Goal: Purchase product/service

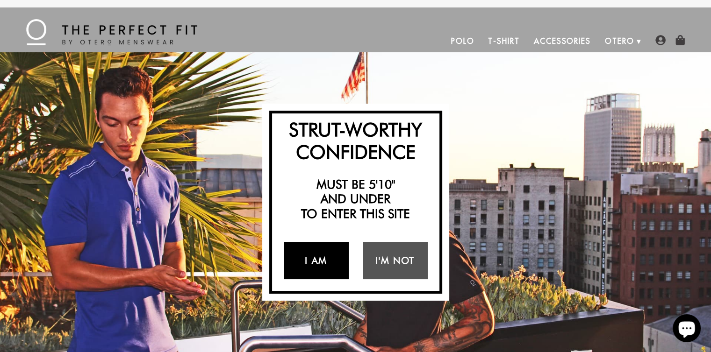
click at [316, 265] on link "I Am" at bounding box center [316, 260] width 65 height 37
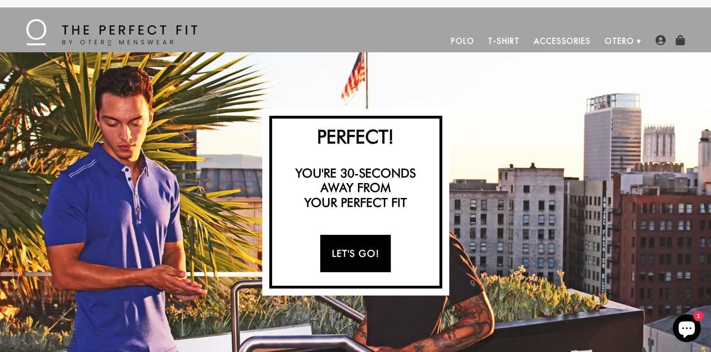
click at [361, 264] on link "Let's Go!" at bounding box center [355, 253] width 71 height 37
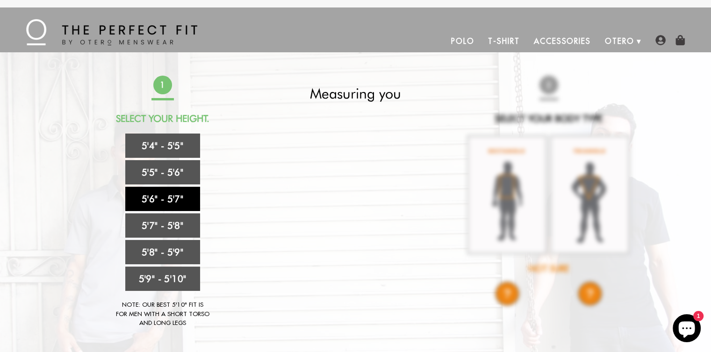
click at [157, 198] on link "5'6" - 5'7"" at bounding box center [162, 199] width 75 height 24
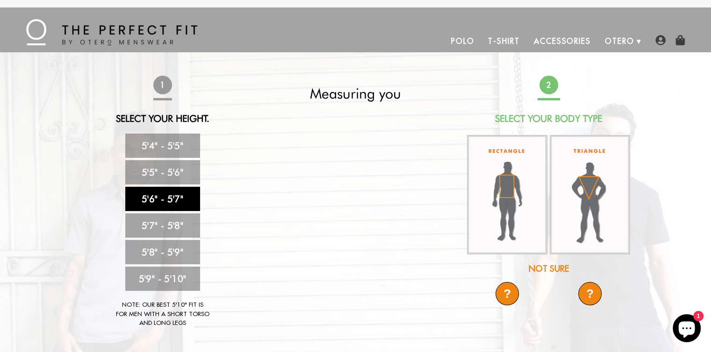
click at [354, 201] on video at bounding box center [355, 194] width 334 height 167
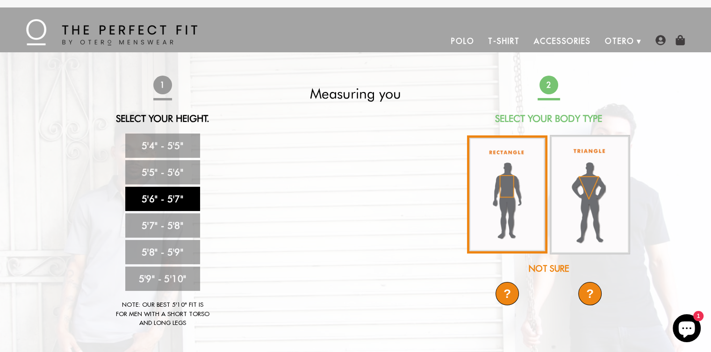
click at [508, 194] on img at bounding box center [507, 195] width 80 height 118
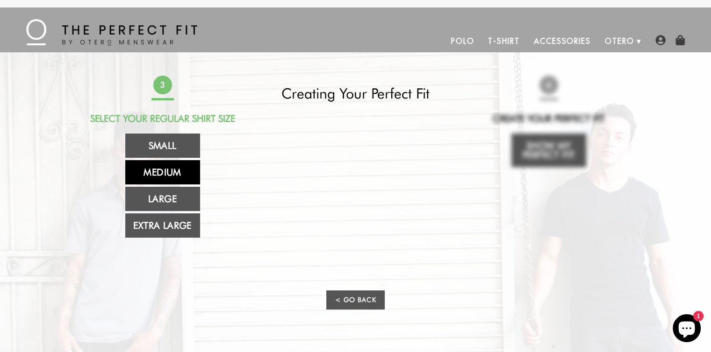
click at [157, 170] on link "Medium" at bounding box center [162, 172] width 75 height 24
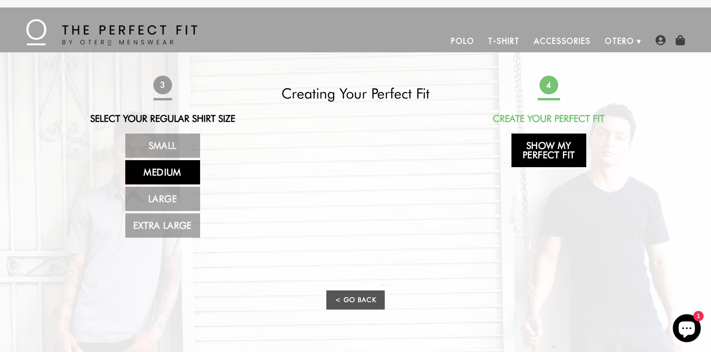
click at [550, 150] on link "Show My Perfect Fit" at bounding box center [548, 151] width 75 height 34
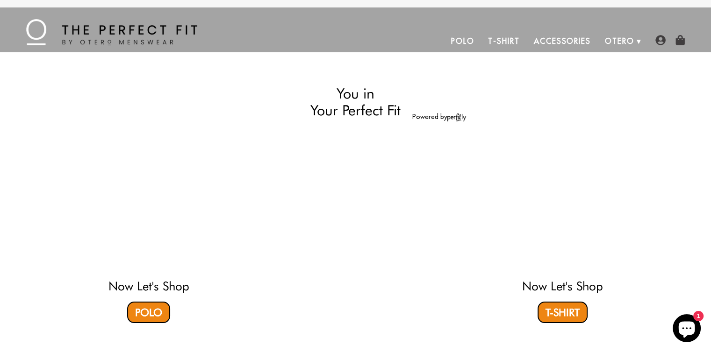
select select "56-57"
select select "M"
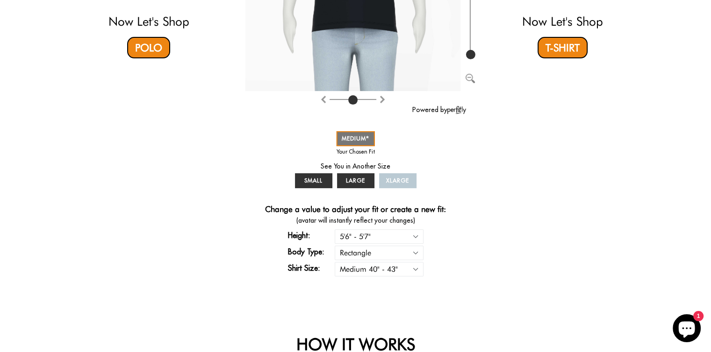
scroll to position [268, 0]
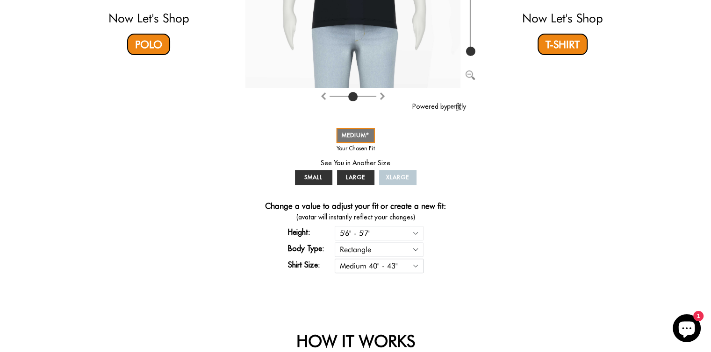
click at [366, 270] on select "Small 36" - 39" Medium 40" - 43" Large 44" - 47" Extra Large 48" - 50"" at bounding box center [379, 266] width 89 height 14
click at [261, 297] on div "Strut-Worthy Confidence Must be 5'10" and under to enter this site I Am I'm Not…" at bounding box center [355, 45] width 711 height 522
click at [353, 248] on select "Rectangle Triangle" at bounding box center [379, 250] width 89 height 14
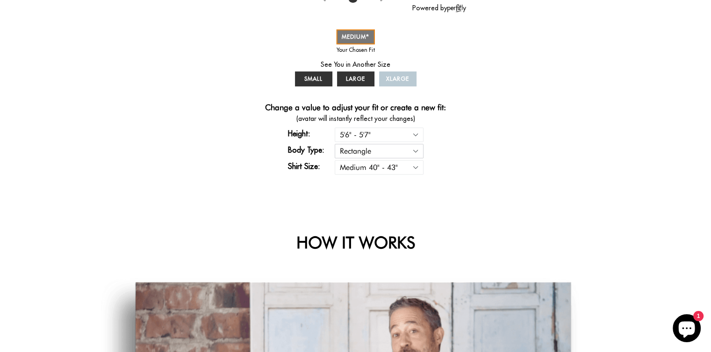
scroll to position [0, 0]
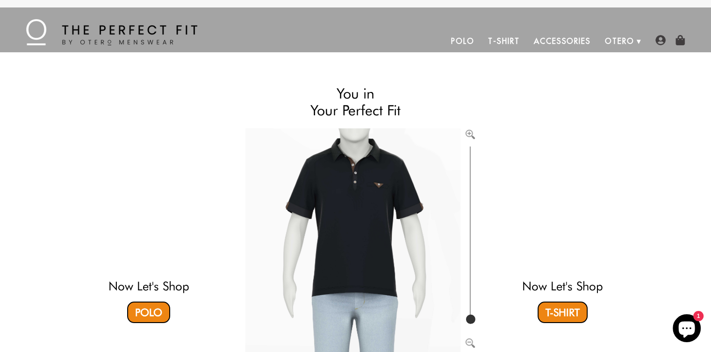
click at [460, 42] on link "Polo" at bounding box center [462, 41] width 37 height 22
